Goal: Task Accomplishment & Management: Manage account settings

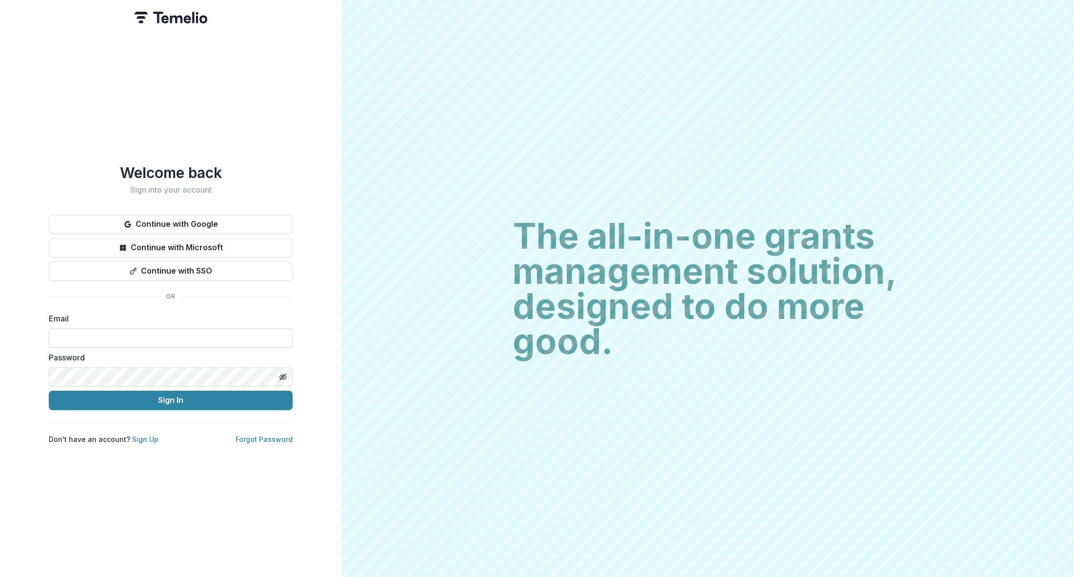
click at [152, 328] on input at bounding box center [171, 338] width 244 height 20
type input "**********"
click at [154, 402] on button "Sign In" at bounding box center [171, 401] width 244 height 20
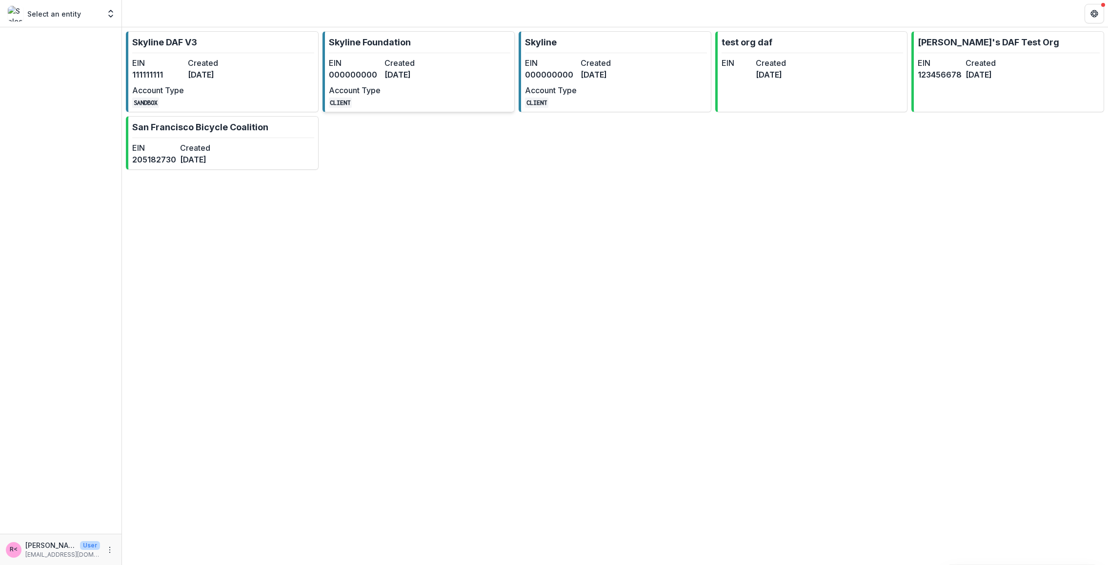
click at [418, 74] on dd "[DATE]" at bounding box center [410, 75] width 52 height 12
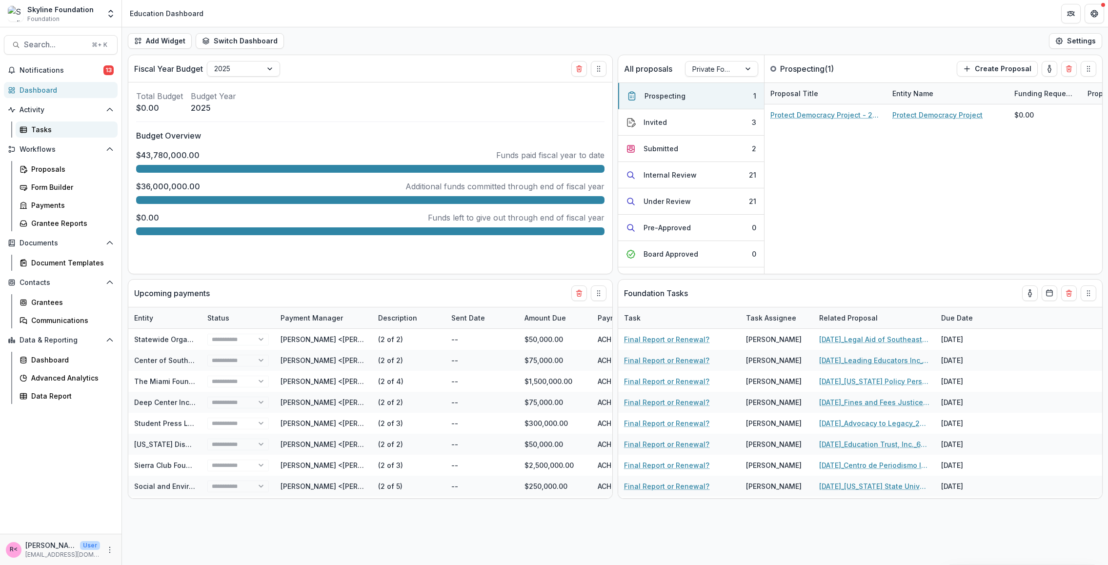
click at [60, 131] on div "Tasks" at bounding box center [70, 129] width 79 height 10
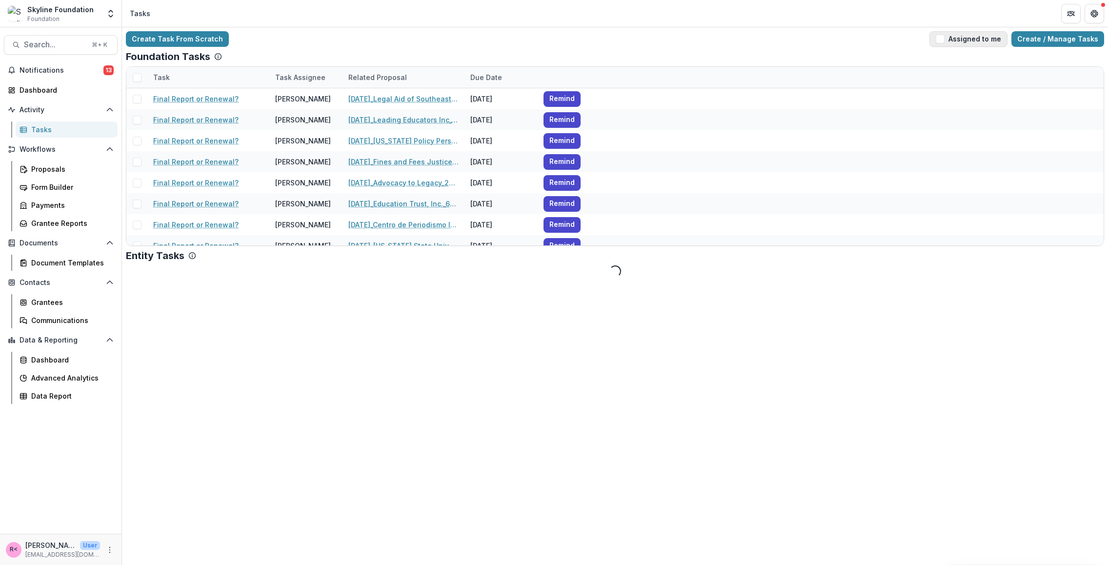
click at [944, 39] on span "button" at bounding box center [940, 39] width 9 height 9
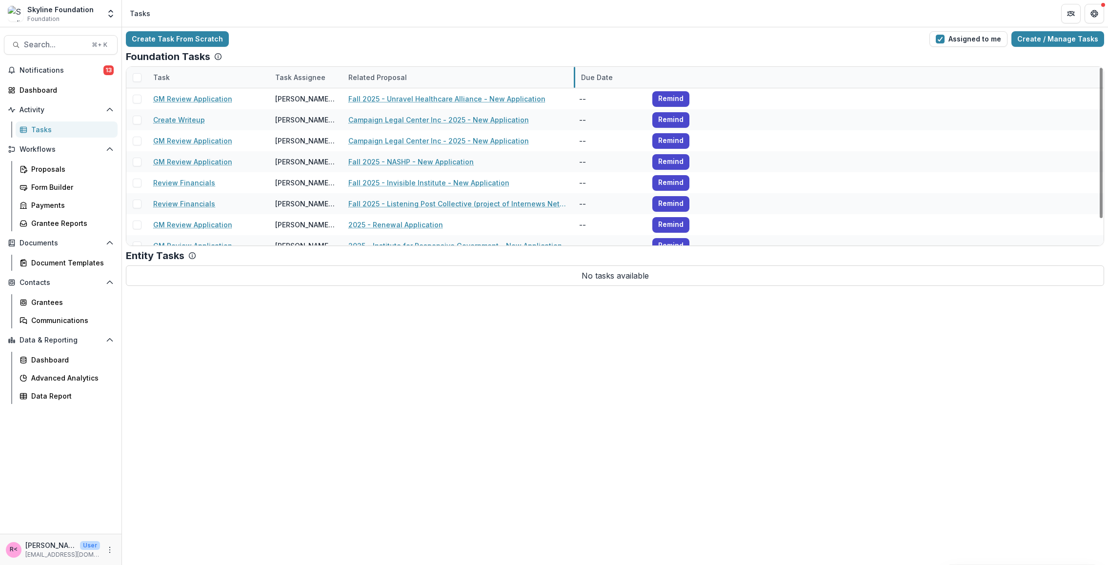
drag, startPoint x: 464, startPoint y: 77, endPoint x: 577, endPoint y: 77, distance: 113.2
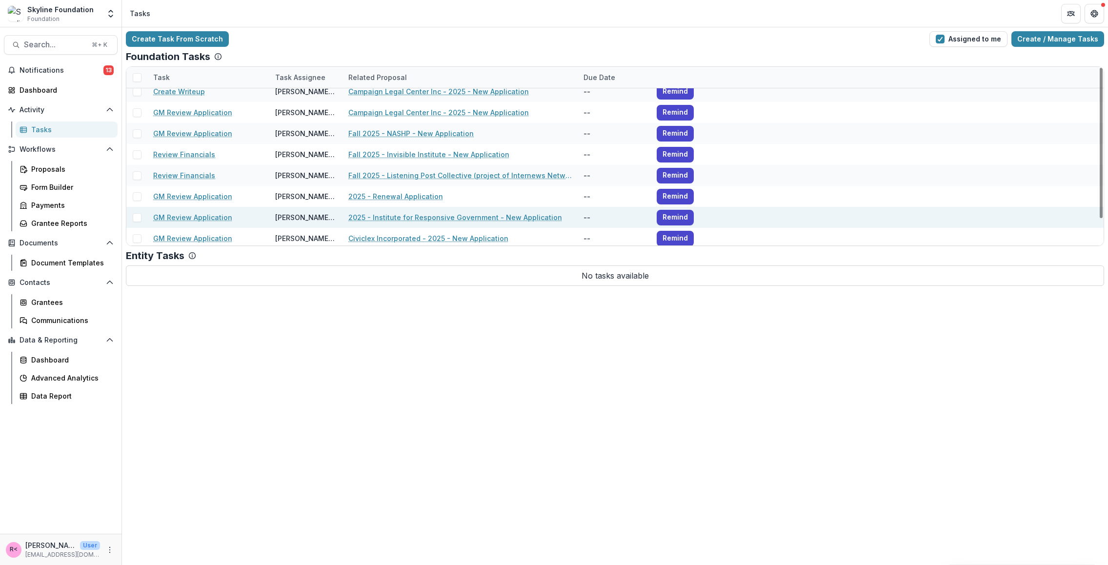
scroll to position [31, 0]
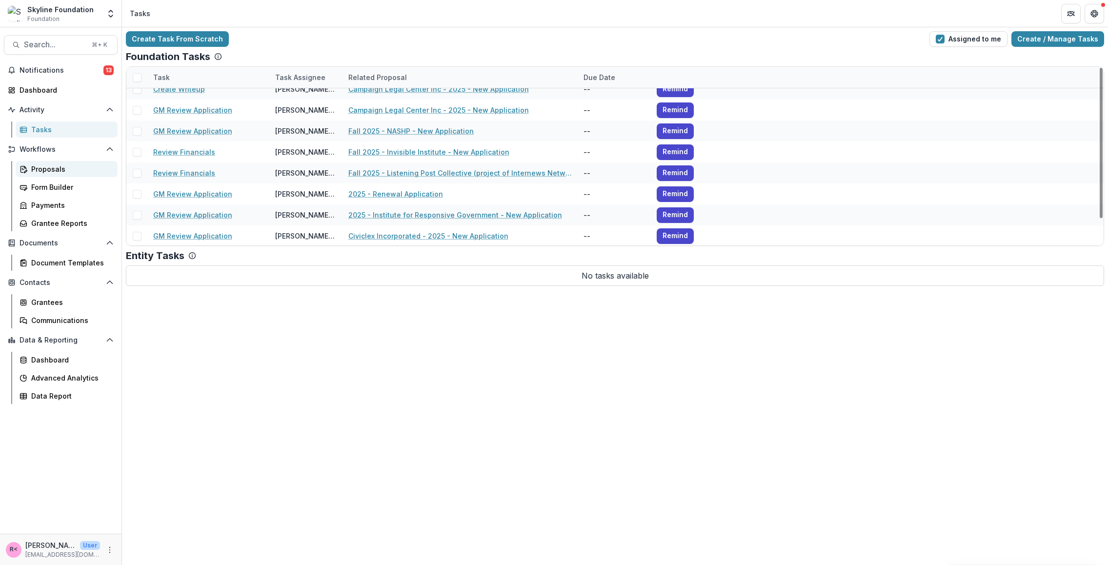
click at [66, 171] on div "Proposals" at bounding box center [70, 169] width 79 height 10
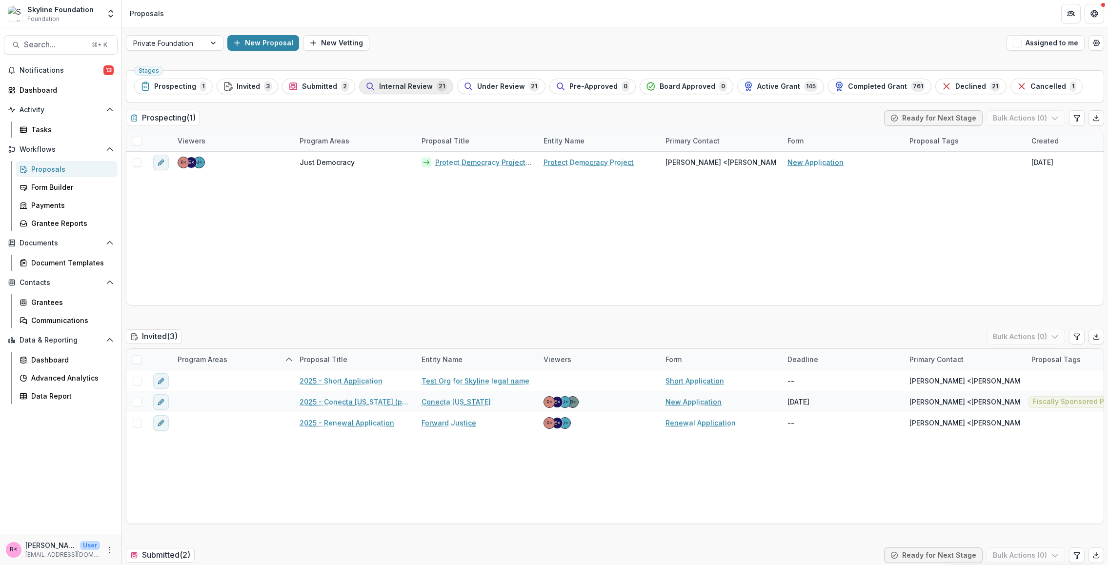
click at [389, 86] on span "Internal Review" at bounding box center [406, 86] width 54 height 8
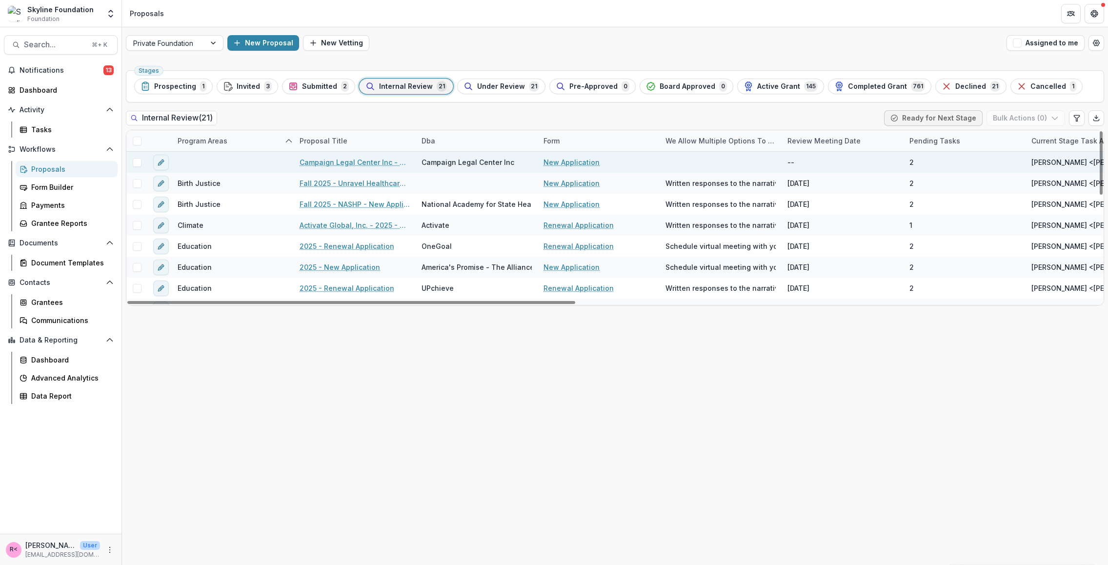
click at [377, 161] on link "Campaign Legal Center Inc - 2025 - New Application" at bounding box center [355, 162] width 110 height 10
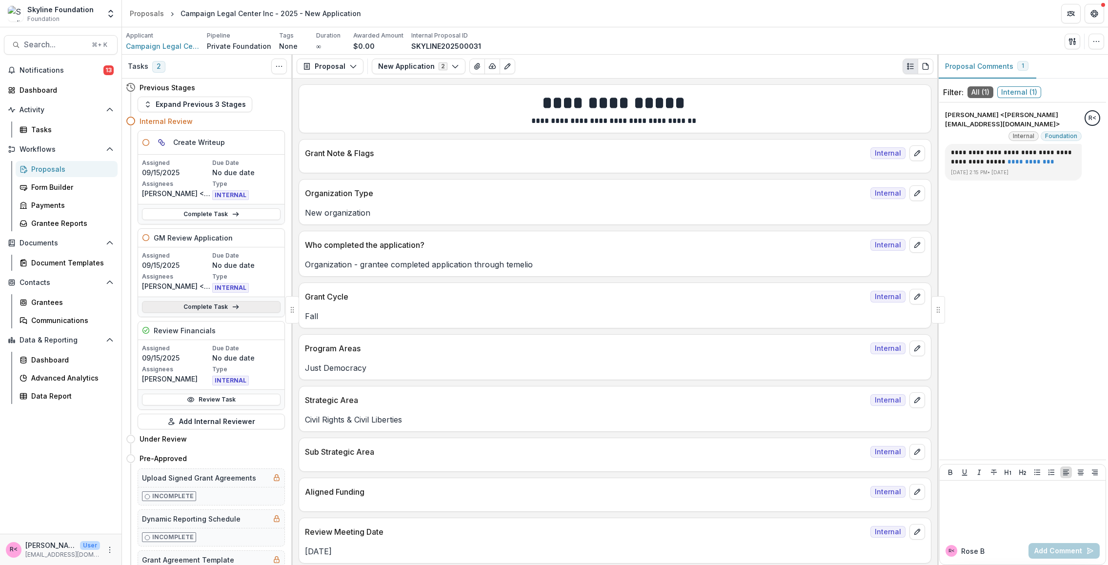
click at [193, 308] on link "Complete Task" at bounding box center [211, 307] width 139 height 12
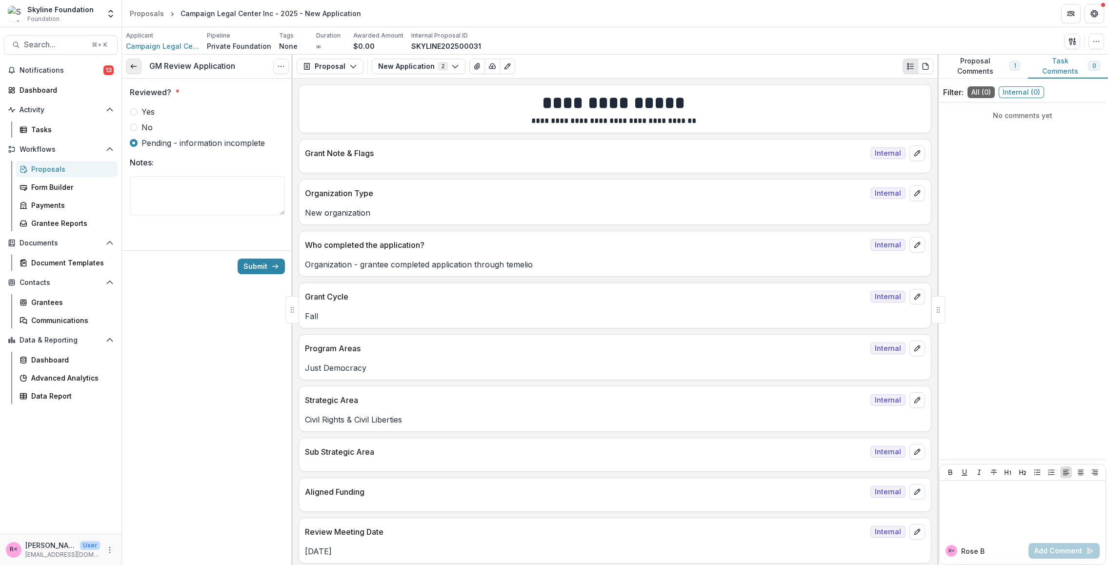
click at [134, 72] on link at bounding box center [134, 67] width 16 height 16
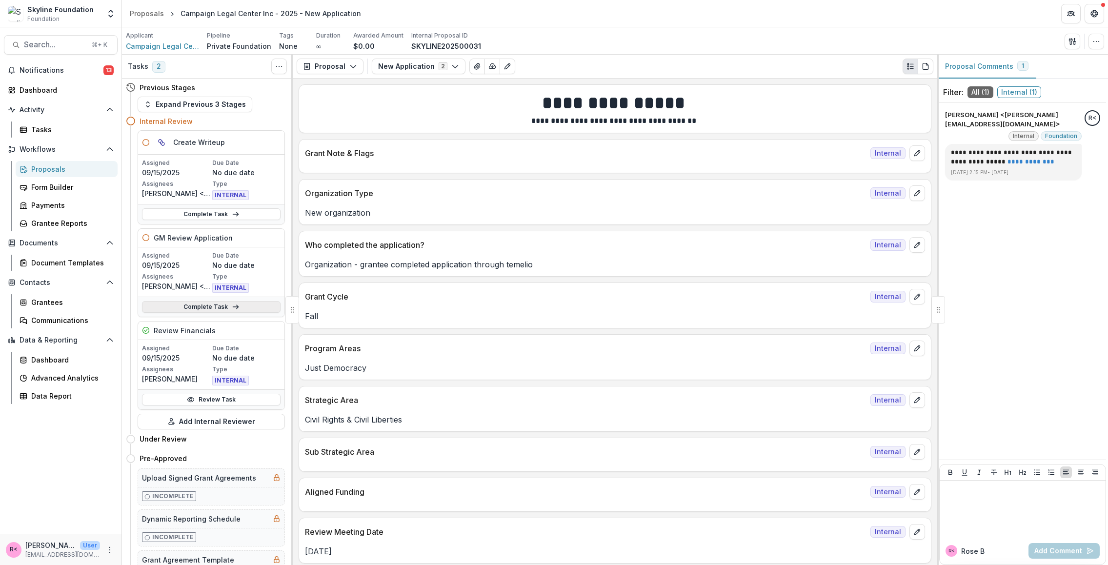
click at [214, 303] on link "Complete Task" at bounding box center [211, 307] width 139 height 12
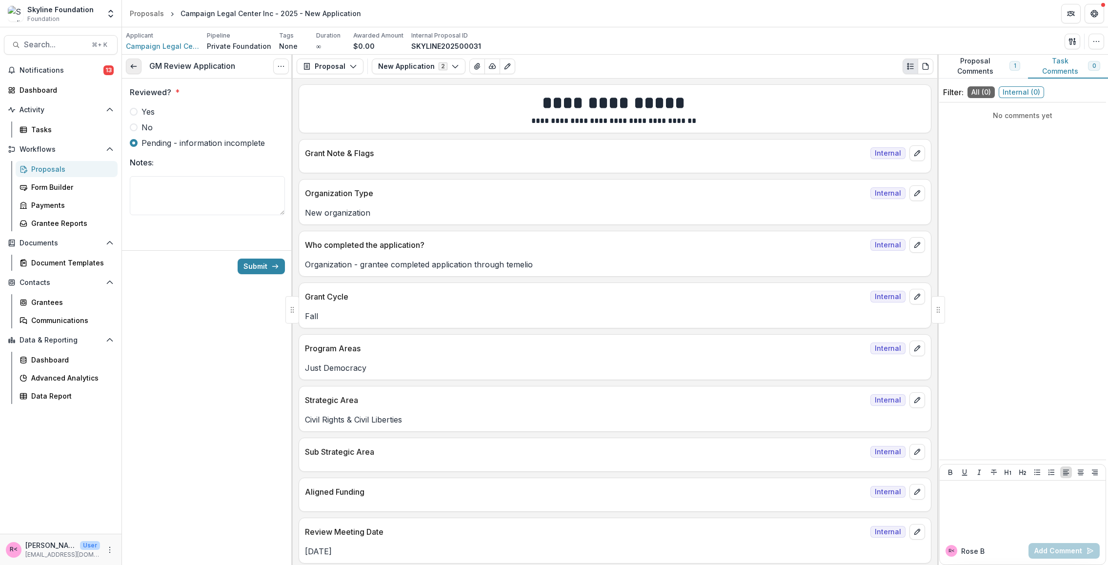
click at [141, 67] on link at bounding box center [134, 67] width 16 height 16
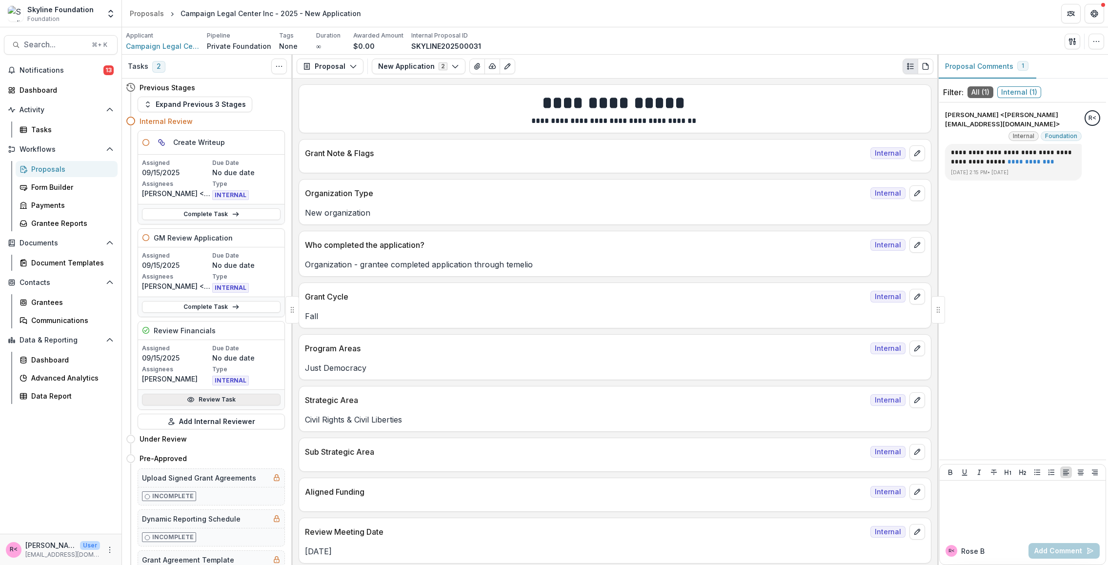
click at [209, 398] on link "Review Task" at bounding box center [211, 400] width 139 height 12
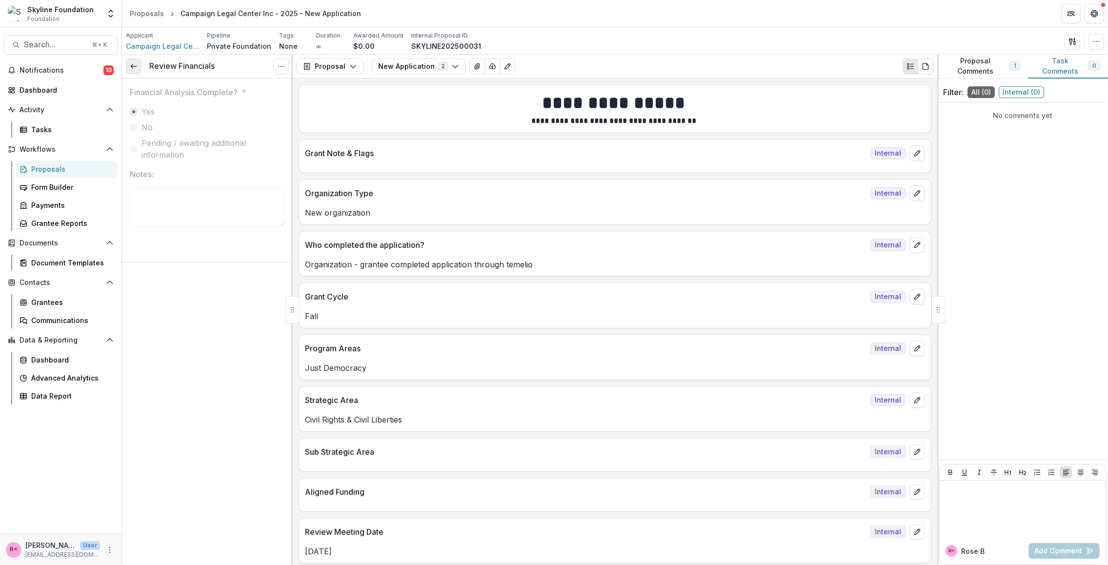
click at [135, 70] on link at bounding box center [134, 67] width 16 height 16
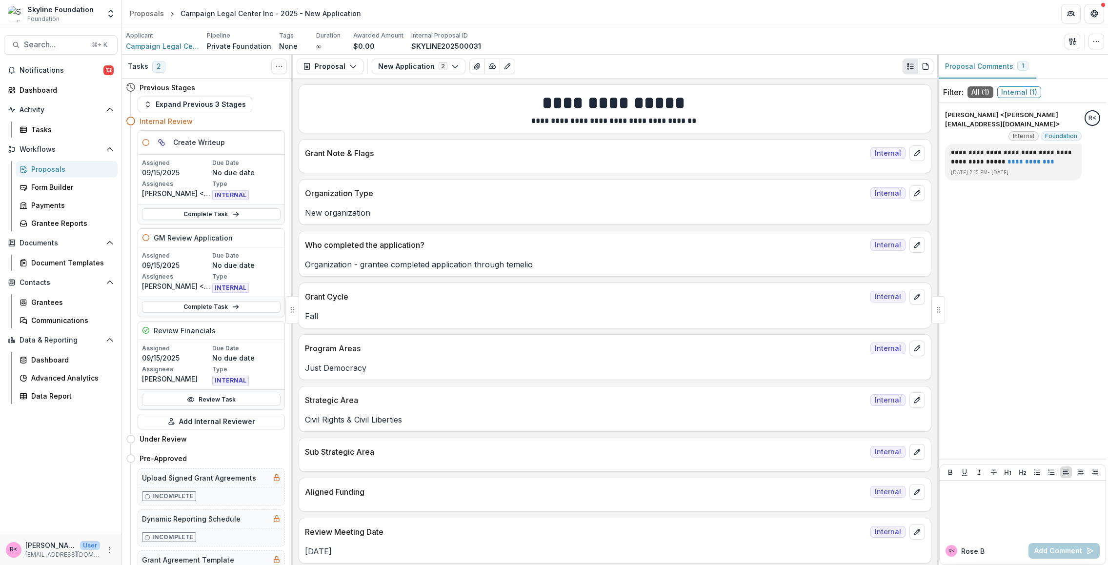
click at [80, 175] on link "Proposals" at bounding box center [67, 169] width 102 height 16
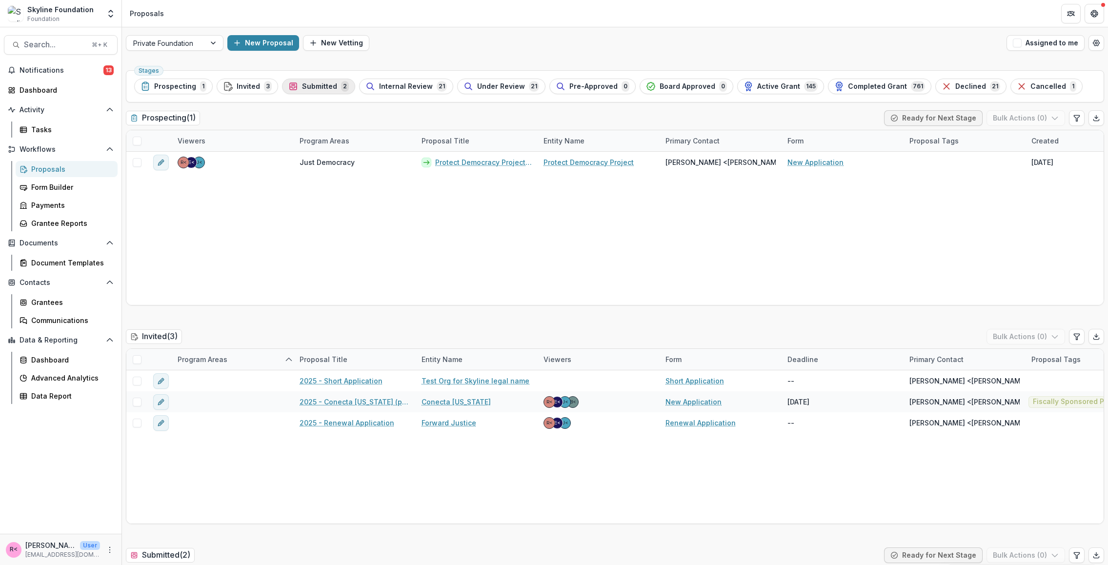
click at [327, 89] on span "Submitted" at bounding box center [319, 86] width 35 height 8
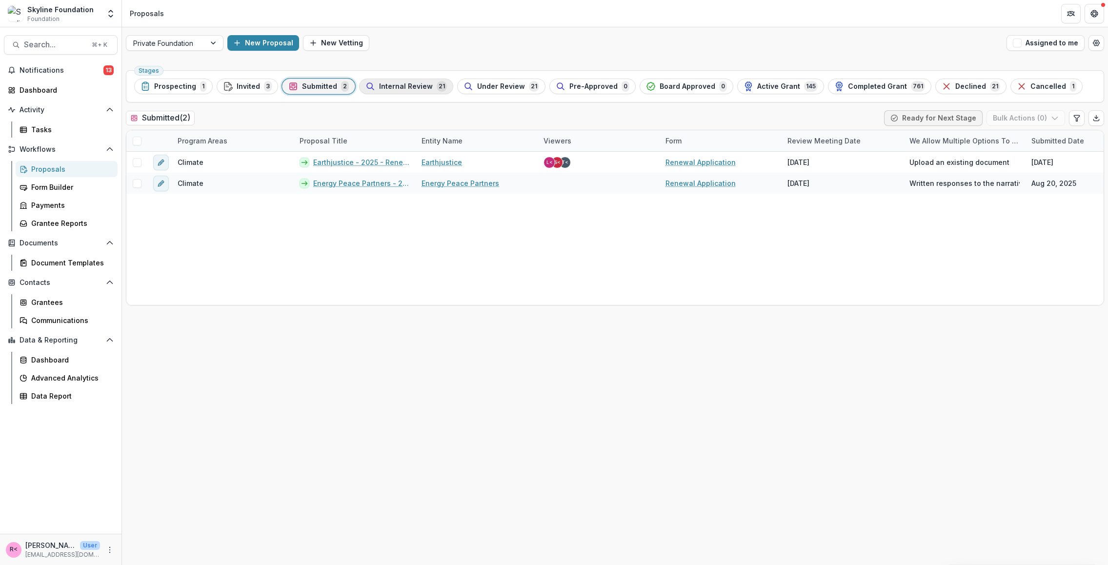
click at [393, 89] on span "Internal Review" at bounding box center [406, 86] width 54 height 8
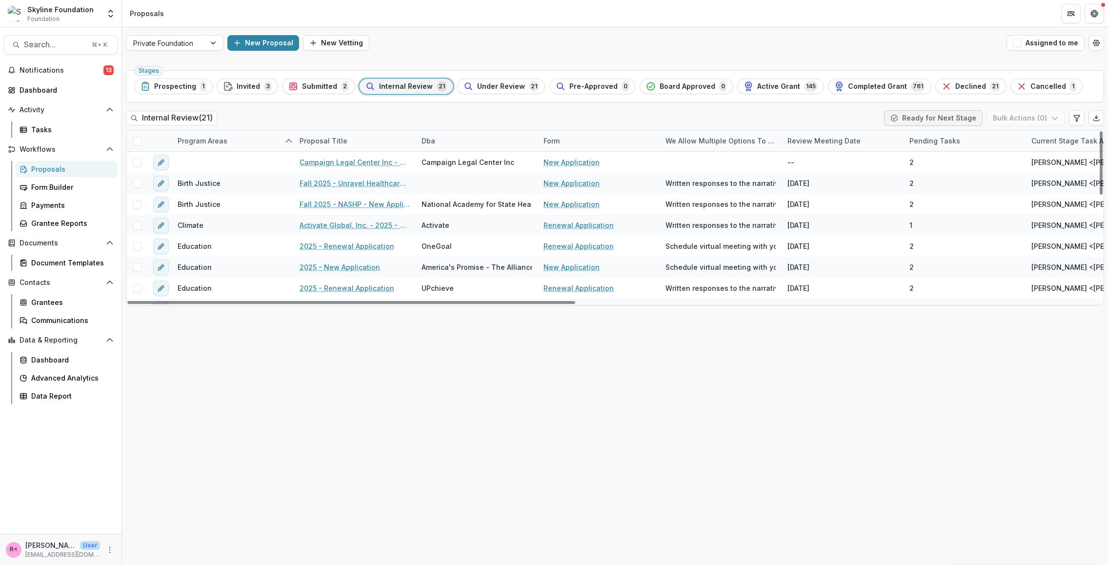
click at [925, 146] on div "Pending Tasks" at bounding box center [965, 140] width 122 height 21
click at [947, 179] on span "Sort Ascending" at bounding box center [949, 183] width 52 height 8
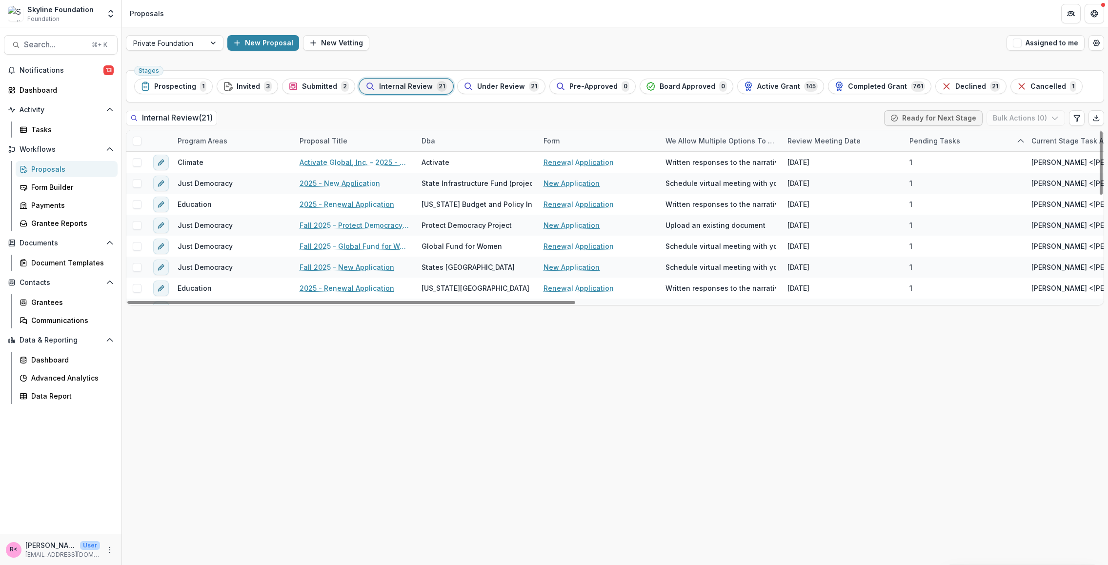
click at [848, 371] on div "Stages Prospecting 1 Invited 3 Submitted 2 Internal Review 21 Under Review 21 P…" at bounding box center [615, 315] width 986 height 499
click at [921, 142] on div "Pending Tasks" at bounding box center [935, 141] width 62 height 10
click at [954, 198] on span "Sort Descending" at bounding box center [951, 200] width 57 height 8
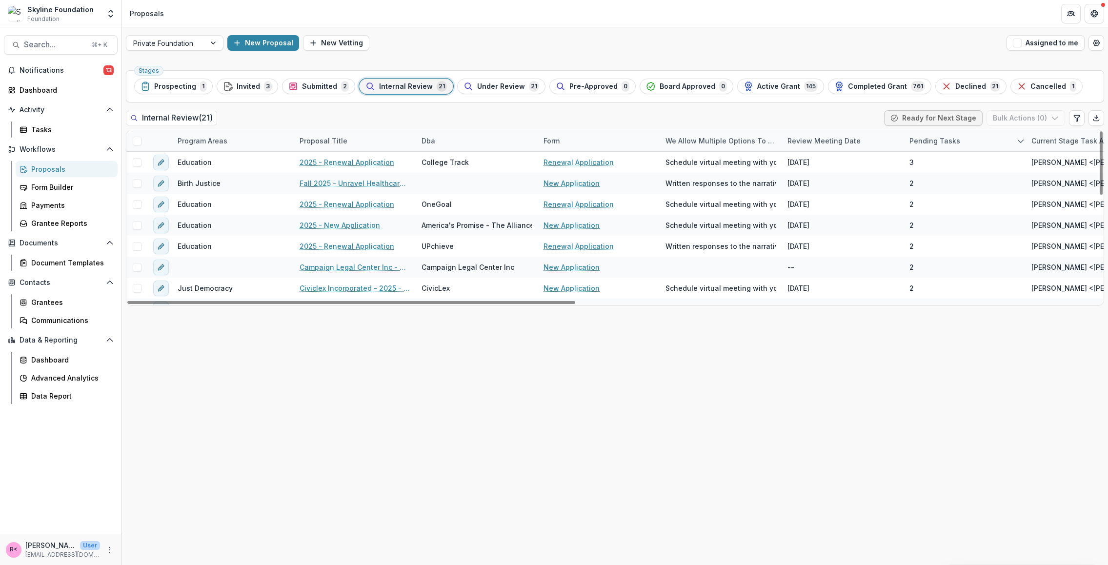
click at [801, 355] on div "Stages Prospecting 1 Invited 3 Submitted 2 Internal Review 21 Under Review 21 P…" at bounding box center [615, 315] width 986 height 499
click at [336, 141] on div "Proposal Title" at bounding box center [324, 141] width 60 height 10
click at [341, 161] on input at bounding box center [354, 163] width 117 height 16
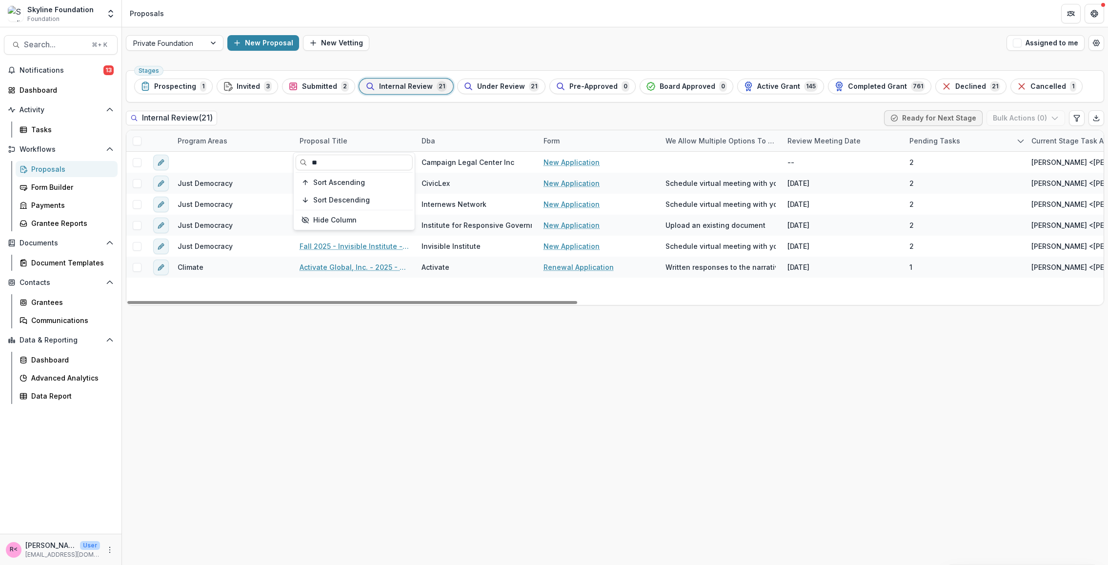
type input "**"
click at [282, 344] on div "Stages Prospecting 1 Invited 3 Submitted 2 Internal Review 21 Under Review 21 P…" at bounding box center [615, 315] width 986 height 499
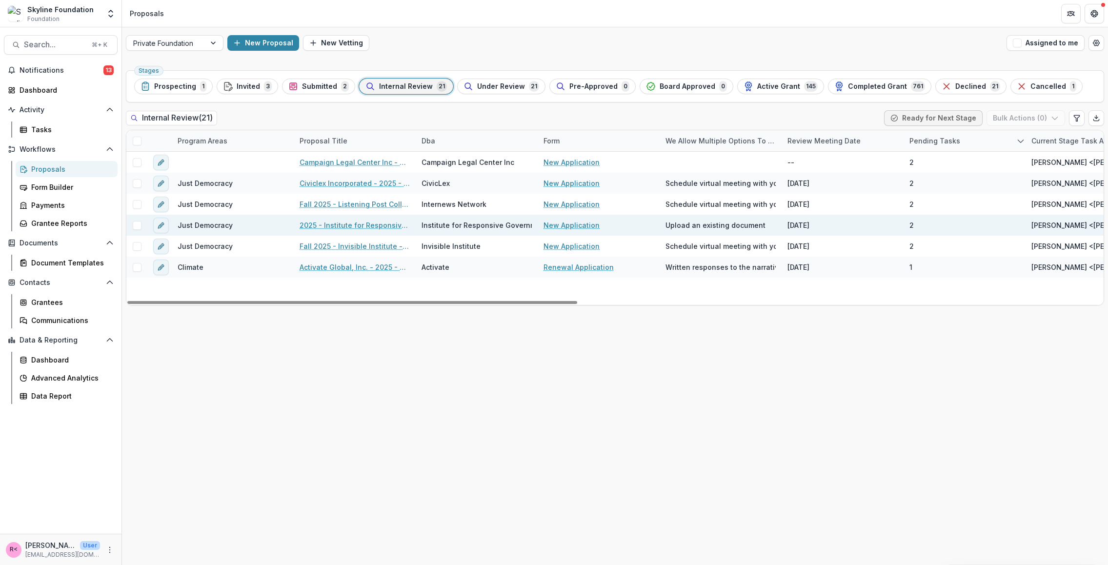
click at [374, 226] on link "2025 - Institute for Responsive Government - New Application" at bounding box center [355, 225] width 110 height 10
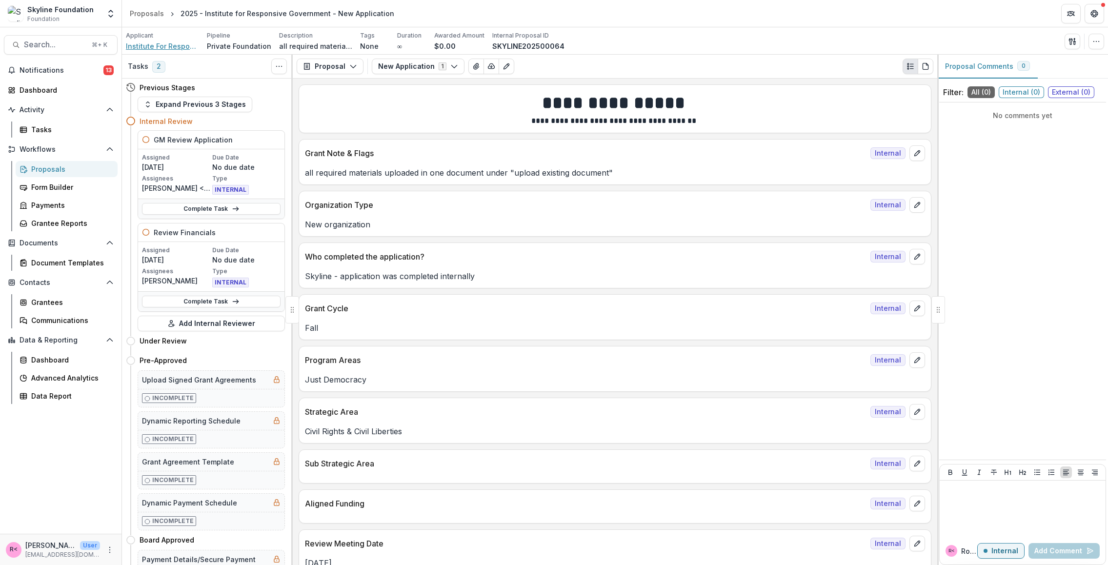
click at [169, 46] on span "Institute For Responsive Government Inc" at bounding box center [162, 46] width 73 height 10
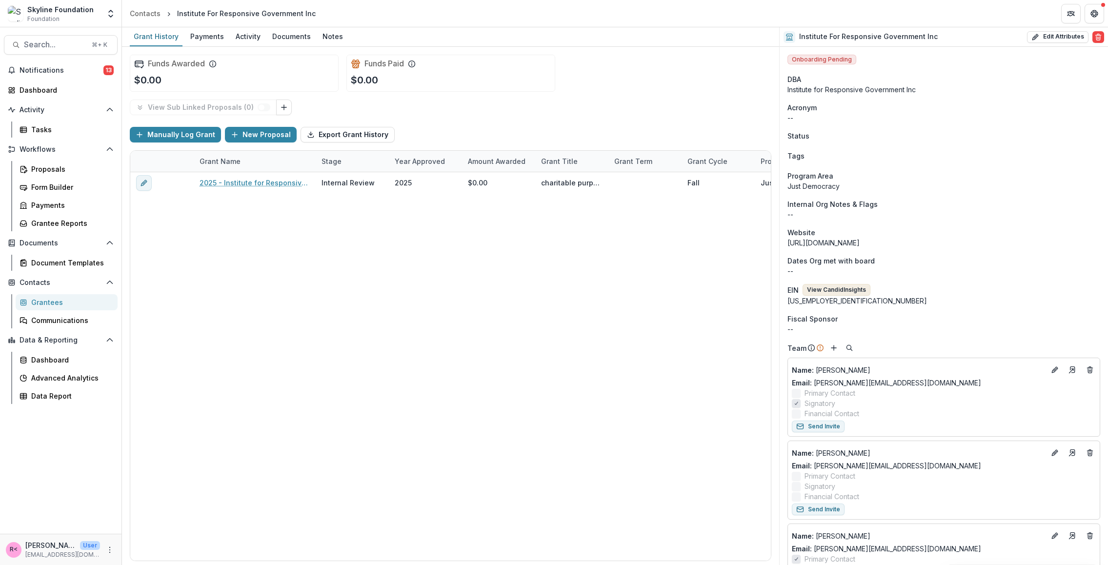
click at [820, 293] on button "View Candid Insights" at bounding box center [837, 290] width 68 height 12
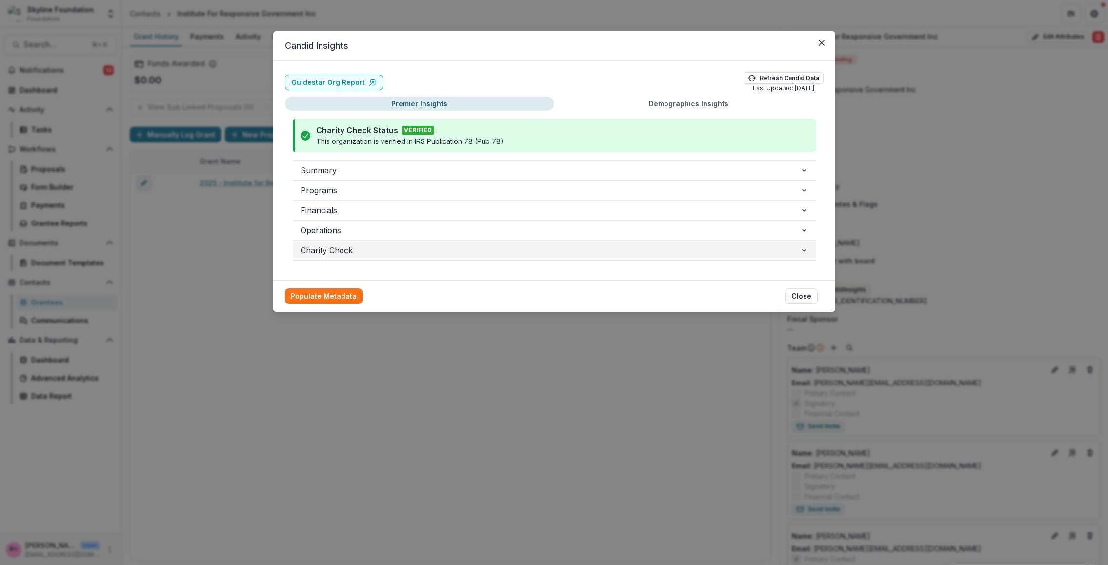
click at [341, 252] on span "Charity Check" at bounding box center [551, 250] width 500 height 12
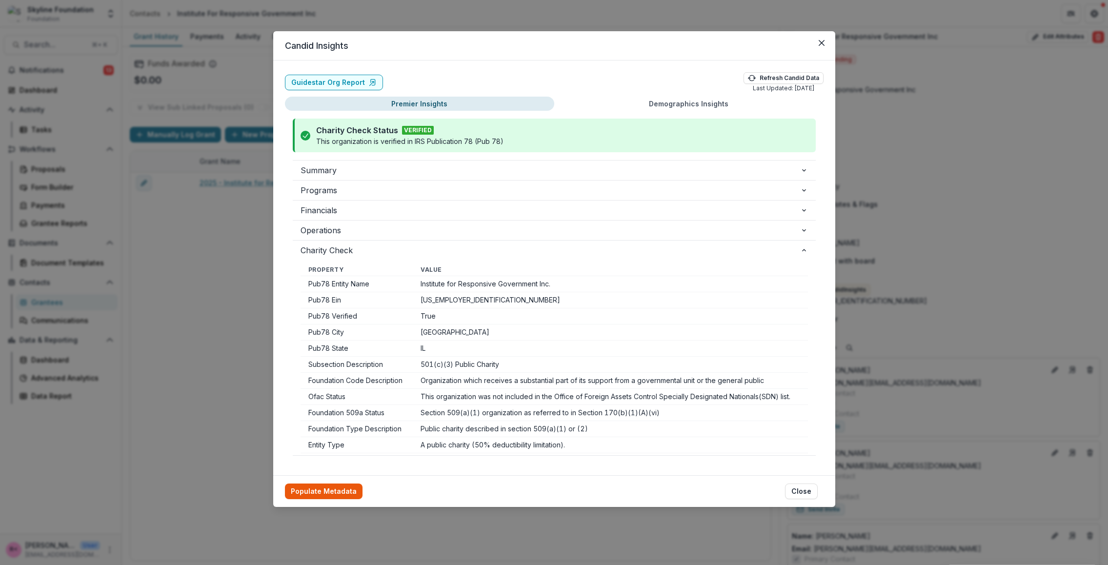
click at [326, 488] on button "Populate Metadata" at bounding box center [324, 492] width 78 height 16
click at [823, 44] on icon "Close" at bounding box center [822, 43] width 6 height 6
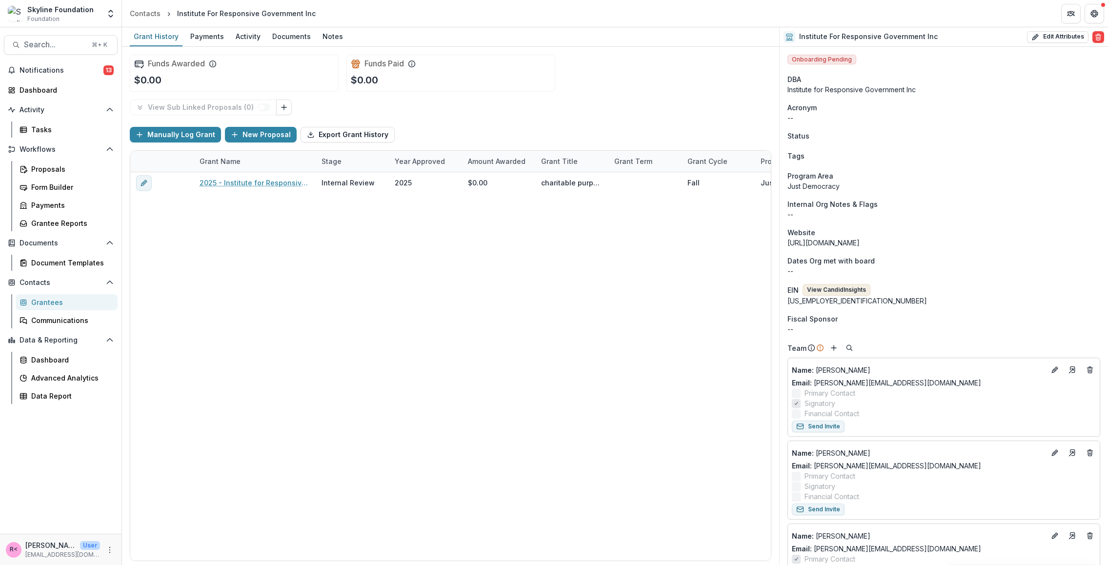
click at [852, 290] on button "View Candid Insights" at bounding box center [837, 290] width 68 height 12
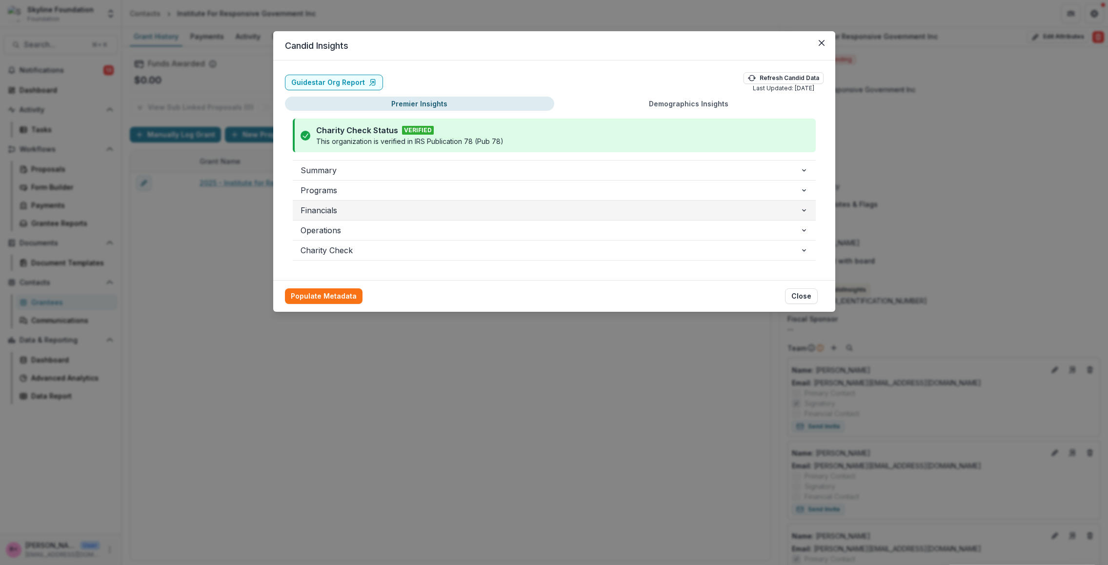
click at [367, 209] on span "Financials" at bounding box center [551, 210] width 500 height 12
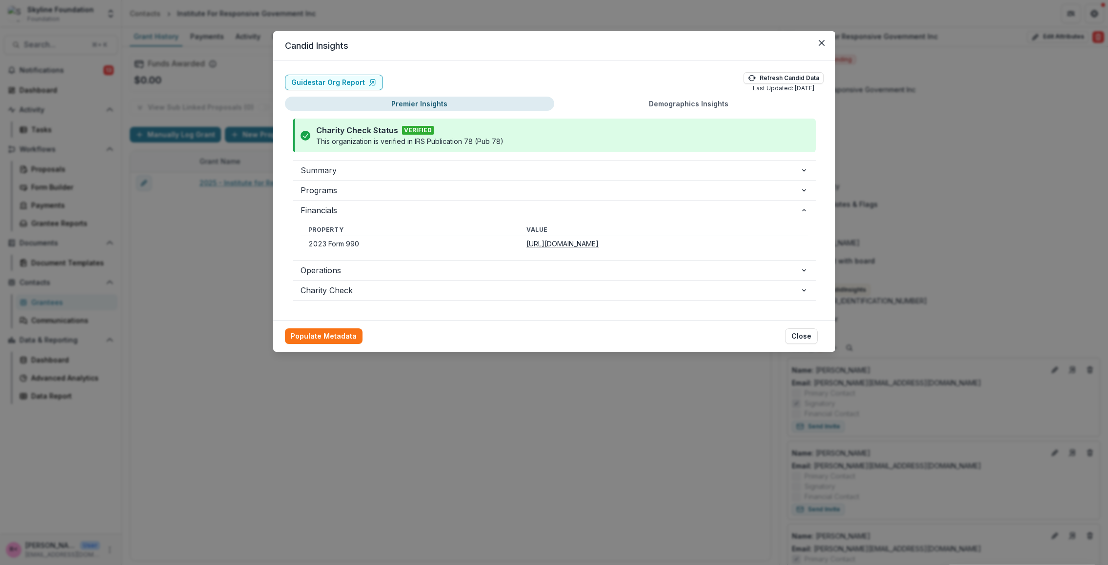
click at [526, 244] on u "[URL][DOMAIN_NAME]" at bounding box center [562, 244] width 72 height 8
click at [824, 42] on button "Close" at bounding box center [822, 43] width 16 height 16
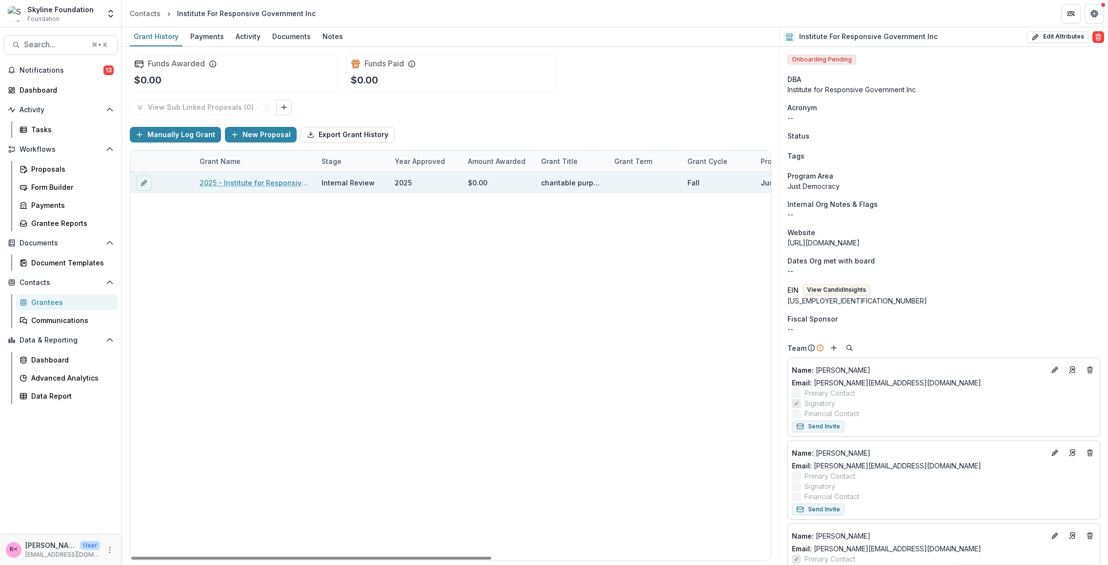
click at [268, 182] on link "2025 - Institute for Responsive Government - New Application" at bounding box center [255, 183] width 110 height 10
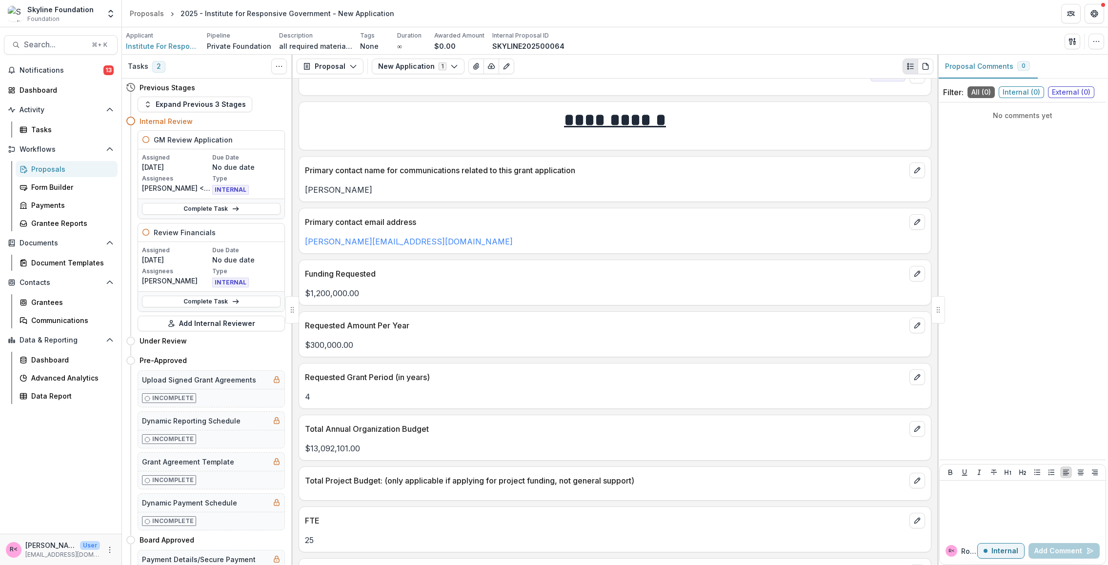
scroll to position [2007, 0]
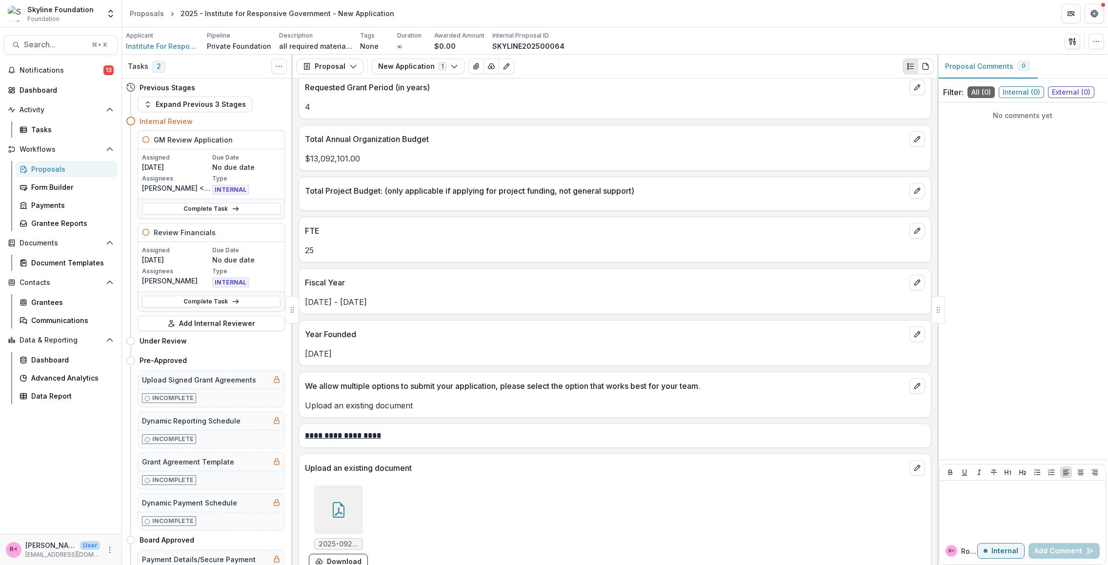
click at [340, 348] on p "[DATE]" at bounding box center [615, 354] width 620 height 12
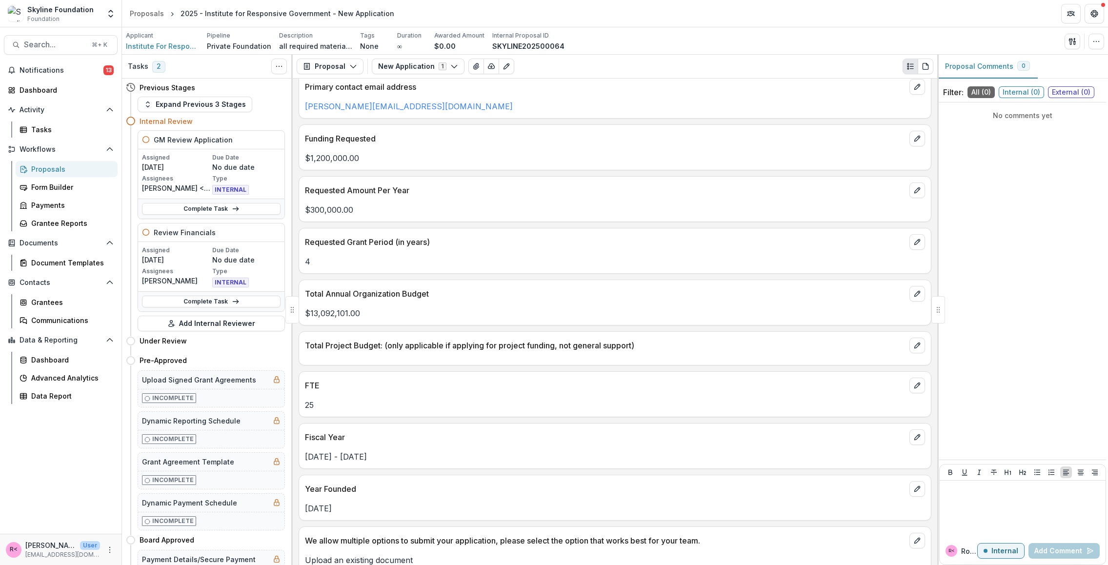
scroll to position [1859, 0]
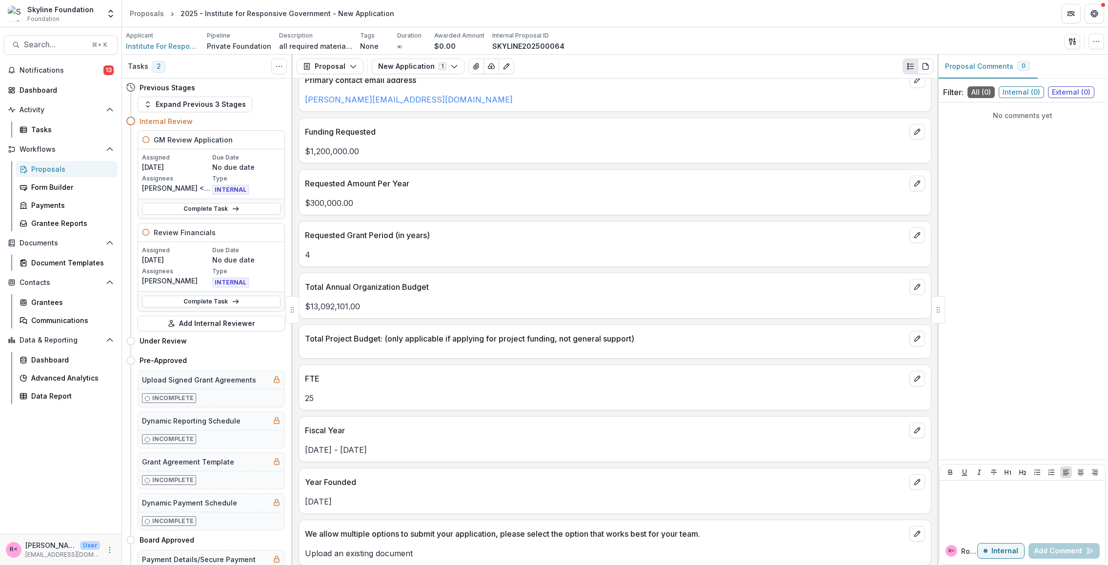
click at [339, 496] on p "[DATE]" at bounding box center [615, 502] width 620 height 12
copy p "[DATE]"
click at [161, 48] on span "Institute For Responsive Government Inc" at bounding box center [162, 46] width 73 height 10
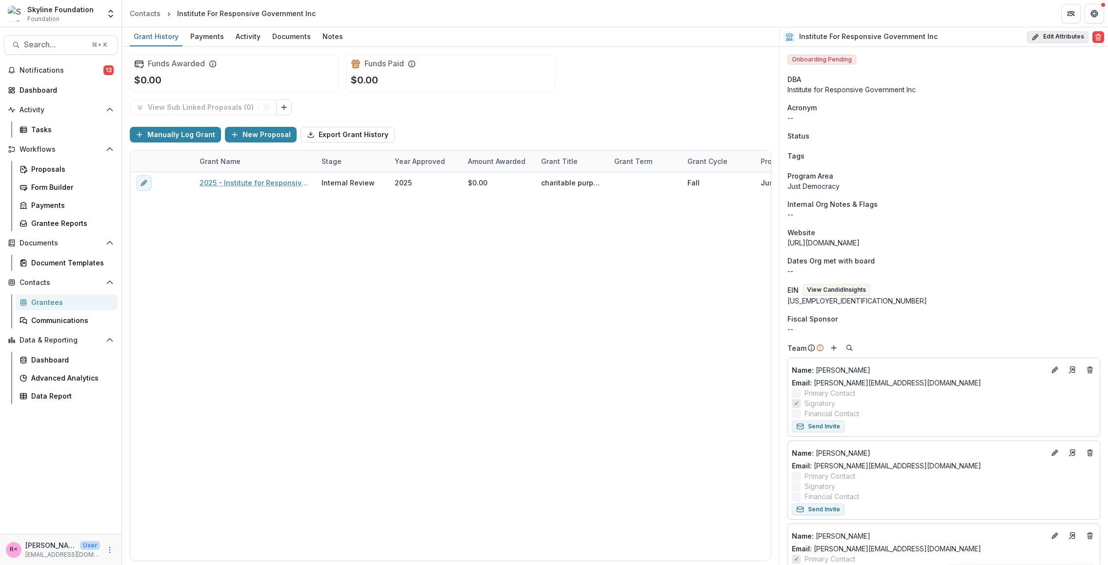
click at [1063, 36] on button "Edit Attributes" at bounding box center [1057, 37] width 61 height 12
select select "**"
select select "**********"
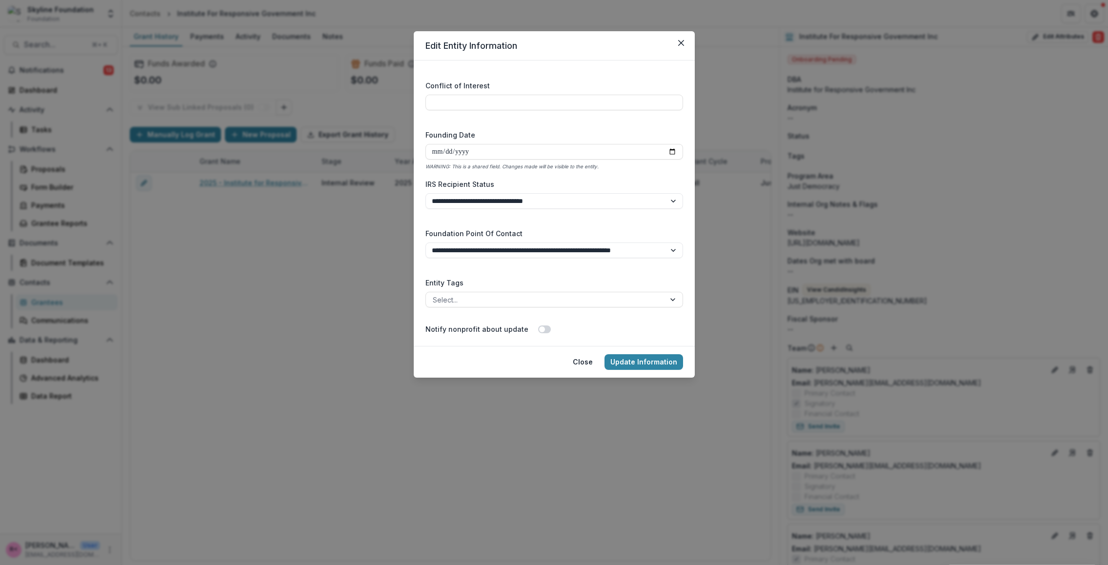
scroll to position [1441, 0]
click at [439, 154] on input "Founding Date" at bounding box center [554, 153] width 258 height 16
click at [474, 156] on input "Founding Date" at bounding box center [554, 153] width 258 height 16
click at [460, 153] on input "Founding Date" at bounding box center [554, 153] width 258 height 16
click at [438, 153] on input "Founding Date" at bounding box center [554, 153] width 258 height 16
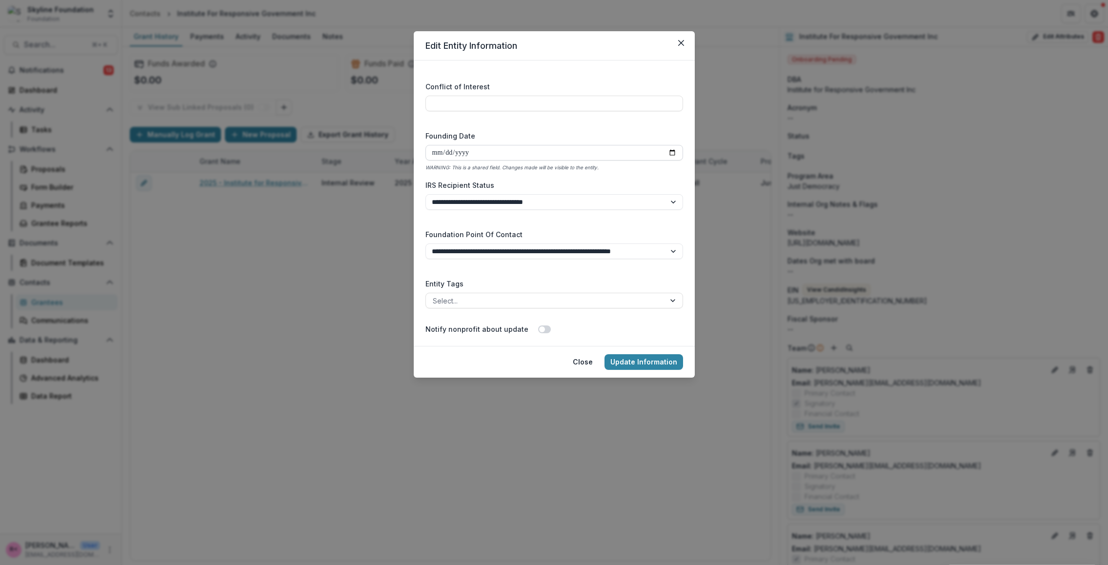
click at [465, 154] on input "Founding Date" at bounding box center [554, 153] width 258 height 16
click at [439, 152] on input "Founding Date" at bounding box center [554, 153] width 258 height 16
type input "**********"
click at [505, 131] on label "Founding Date" at bounding box center [551, 136] width 252 height 10
click at [505, 145] on input "**********" at bounding box center [554, 153] width 258 height 16
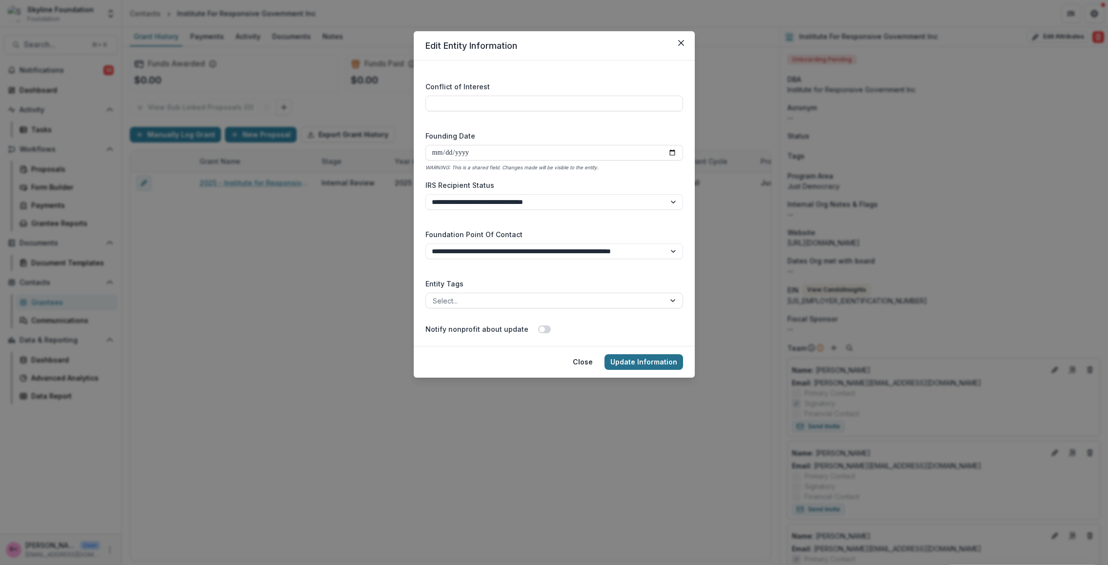
click at [639, 357] on button "Update Information" at bounding box center [643, 362] width 79 height 16
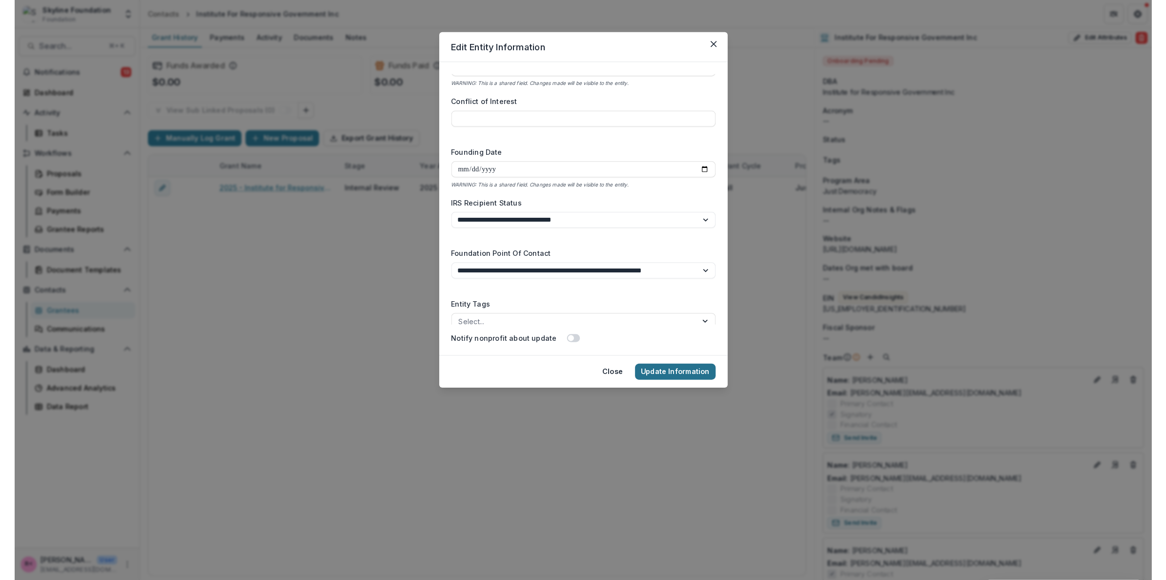
scroll to position [0, 0]
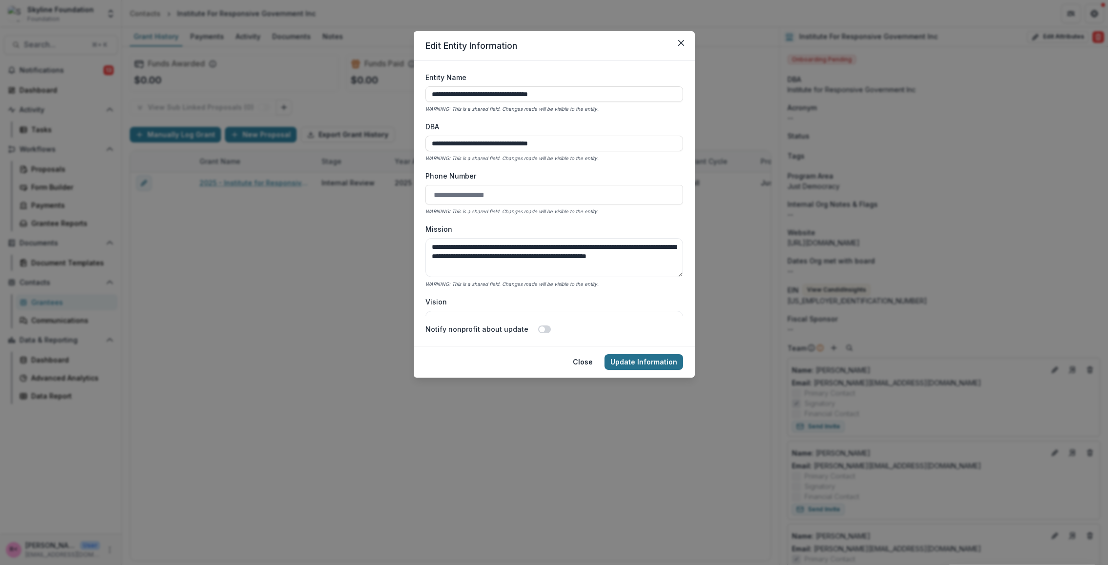
click at [660, 363] on button "Update Information" at bounding box center [643, 362] width 79 height 16
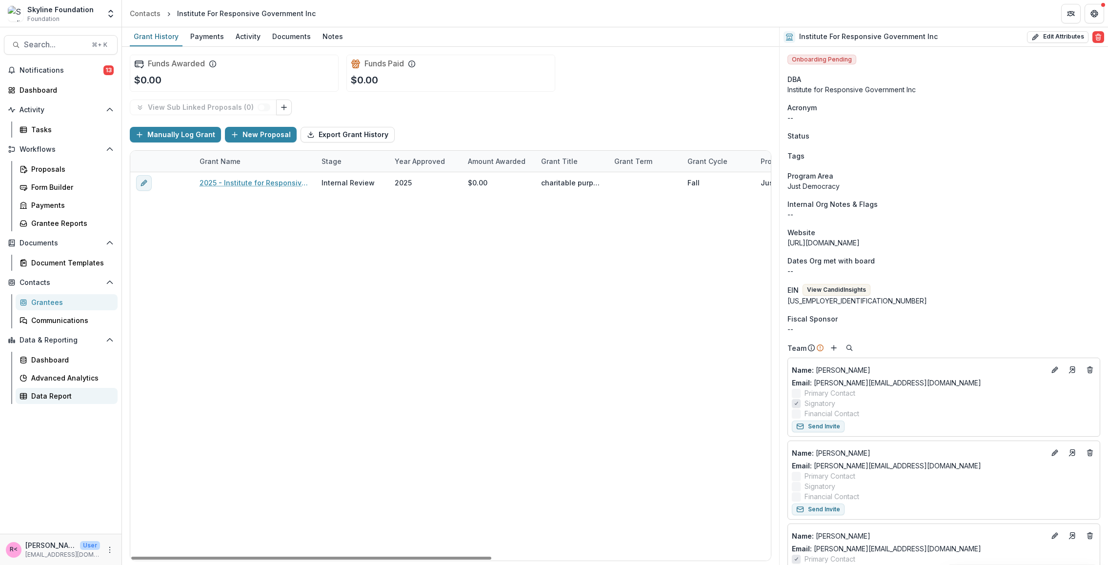
click at [71, 391] on div "Data Report" at bounding box center [70, 396] width 79 height 10
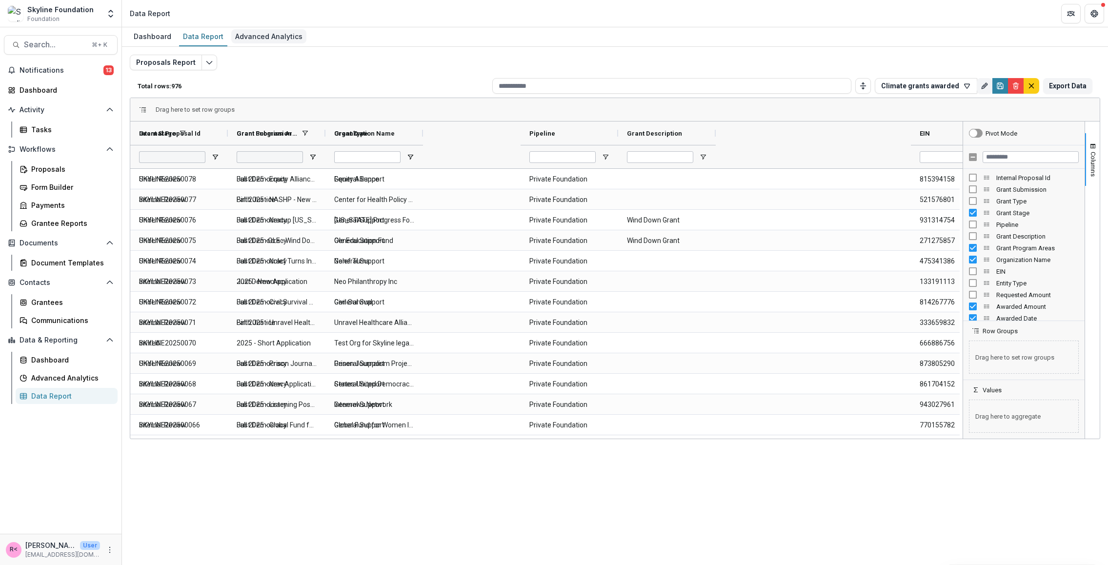
type input "**********"
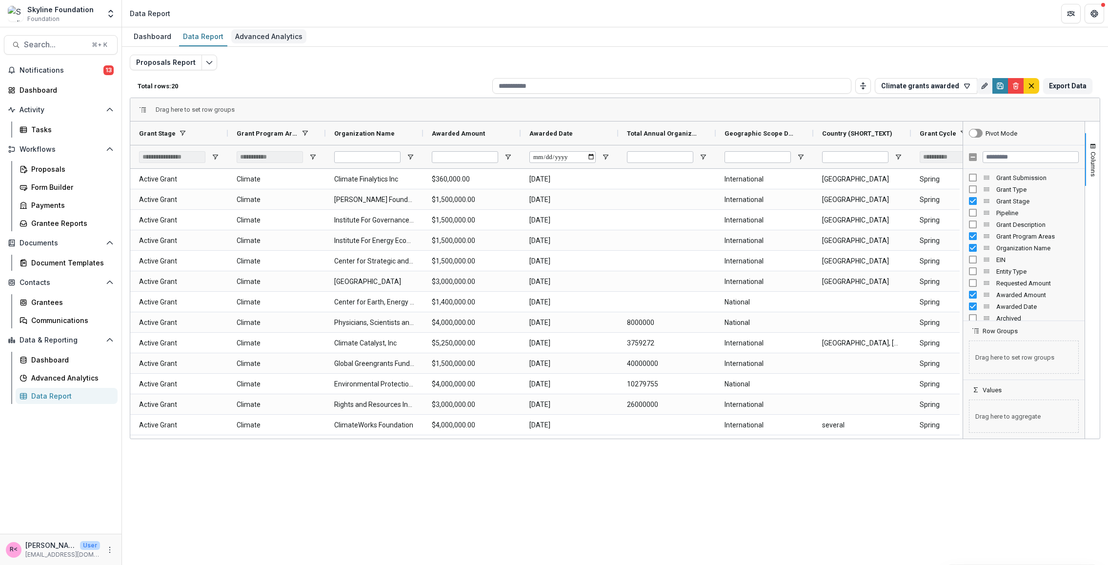
click at [264, 38] on div "Advanced Analytics" at bounding box center [268, 36] width 75 height 14
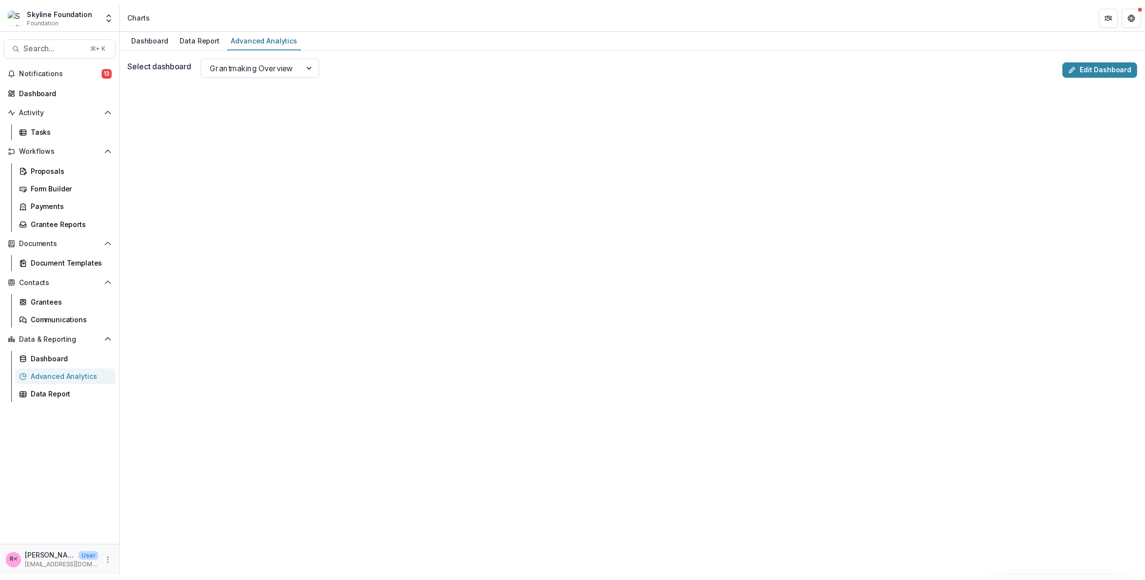
scroll to position [23, 0]
